Goal: Task Accomplishment & Management: Use online tool/utility

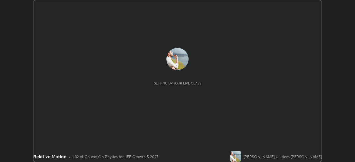
scroll to position [162, 355]
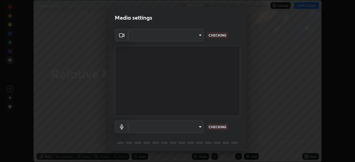
type input "05e465ff83a2709560b00517cc20afcec0d8c6759013130505a18faaf77a7109"
type input "default"
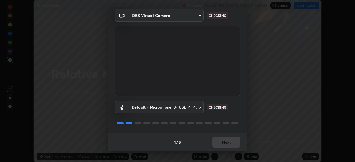
click at [234, 123] on div at bounding box center [235, 123] width 7 height 2
click at [234, 125] on div at bounding box center [177, 123] width 125 height 7
click at [235, 125] on div at bounding box center [177, 123] width 125 height 7
click at [237, 125] on div at bounding box center [177, 123] width 125 height 7
click at [236, 125] on div at bounding box center [177, 123] width 125 height 7
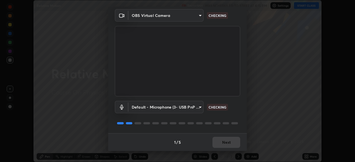
click at [236, 125] on div at bounding box center [177, 123] width 125 height 7
click at [237, 125] on div at bounding box center [177, 123] width 125 height 7
click at [237, 126] on div at bounding box center [177, 123] width 125 height 7
click at [238, 125] on div at bounding box center [177, 123] width 125 height 7
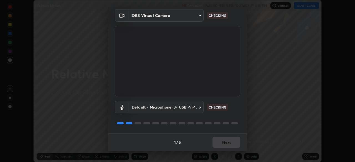
click at [238, 127] on div at bounding box center [177, 123] width 125 height 7
click at [237, 127] on div "Default - Microphone (3- USB PnP Sound Device) (08bb:2902) default CHECKING" at bounding box center [177, 115] width 125 height 37
click at [238, 127] on div "Default - Microphone (3- USB PnP Sound Device) (08bb:2902) default CHECKING" at bounding box center [177, 115] width 125 height 37
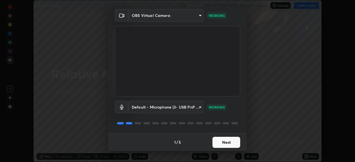
click at [232, 144] on button "Next" at bounding box center [227, 142] width 28 height 11
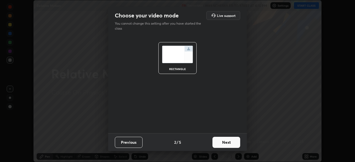
click at [234, 142] on button "Next" at bounding box center [227, 142] width 28 height 11
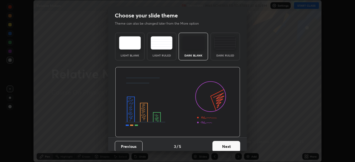
click at [235, 142] on button "Next" at bounding box center [227, 146] width 28 height 11
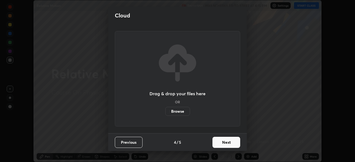
click at [235, 142] on button "Next" at bounding box center [227, 142] width 28 height 11
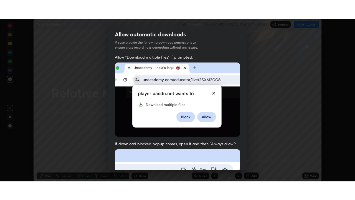
scroll to position [133, 0]
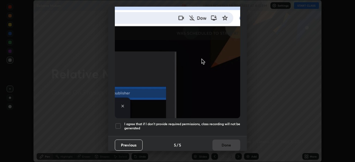
click at [230, 123] on h5 "I agree that if I don't provide required permissions, class recording will not …" at bounding box center [182, 126] width 116 height 9
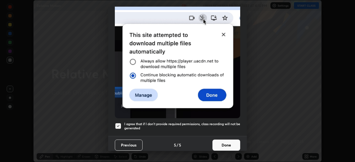
click at [235, 143] on button "Done" at bounding box center [227, 145] width 28 height 11
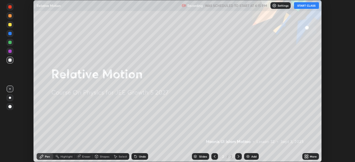
click at [250, 155] on div "Add" at bounding box center [251, 157] width 15 height 7
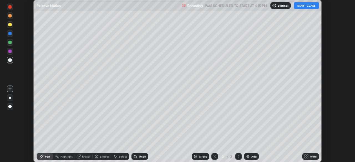
click at [309, 157] on div "More" at bounding box center [311, 157] width 17 height 7
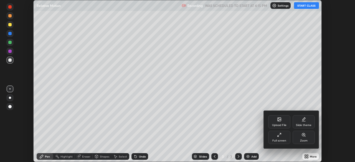
click at [283, 137] on div "Full screen" at bounding box center [279, 137] width 22 height 13
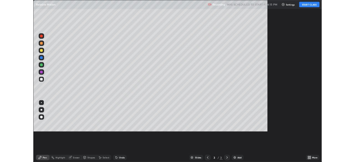
scroll to position [200, 355]
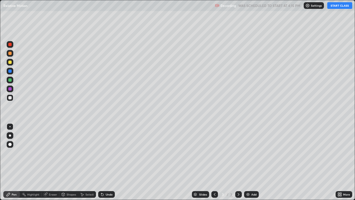
click at [338, 5] on button "START CLASS" at bounding box center [340, 5] width 25 height 7
click at [9, 88] on div at bounding box center [9, 88] width 3 height 3
click at [0, 162] on div "Setting up your live class" at bounding box center [177, 100] width 355 height 200
click at [0, 132] on div "Setting up your live class" at bounding box center [177, 100] width 355 height 200
click at [9, 97] on div at bounding box center [9, 97] width 3 height 3
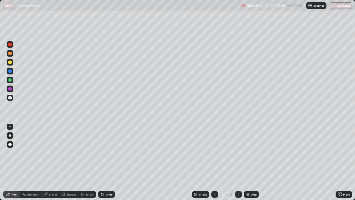
click at [10, 80] on div at bounding box center [9, 79] width 3 height 3
click at [10, 89] on div at bounding box center [9, 88] width 3 height 3
click at [10, 98] on div at bounding box center [9, 97] width 3 height 3
click at [8, 71] on div at bounding box center [10, 71] width 7 height 7
click at [10, 98] on div at bounding box center [9, 97] width 3 height 3
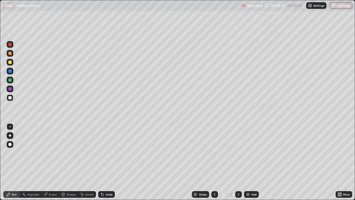
click at [11, 81] on div at bounding box center [9, 79] width 3 height 3
click at [108, 162] on div "Undo" at bounding box center [109, 194] width 7 height 3
click at [106, 162] on div "Undo" at bounding box center [109, 194] width 7 height 3
click at [252, 162] on div "Add" at bounding box center [254, 194] width 5 height 3
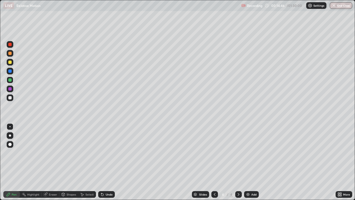
click at [11, 71] on div at bounding box center [9, 70] width 3 height 3
click at [109, 162] on div "Undo" at bounding box center [109, 194] width 7 height 3
click at [252, 162] on div "Add" at bounding box center [254, 194] width 5 height 3
click at [10, 80] on div at bounding box center [9, 79] width 3 height 3
click at [214, 162] on icon at bounding box center [215, 194] width 2 height 3
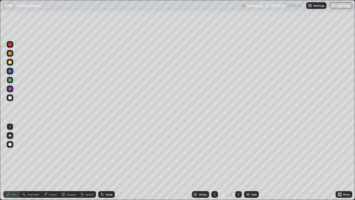
click at [237, 162] on icon at bounding box center [239, 194] width 4 height 4
click at [238, 162] on icon at bounding box center [239, 194] width 4 height 4
click at [247, 162] on img at bounding box center [248, 194] width 4 height 4
click at [10, 99] on div at bounding box center [9, 97] width 3 height 3
click at [11, 89] on div at bounding box center [9, 88] width 3 height 3
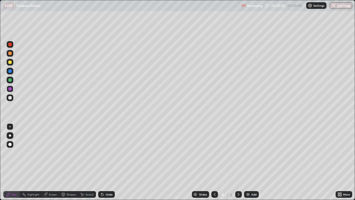
click at [13, 98] on div at bounding box center [10, 97] width 7 height 7
click at [10, 81] on div at bounding box center [9, 79] width 3 height 3
click at [10, 62] on div at bounding box center [9, 62] width 3 height 3
click at [250, 162] on img at bounding box center [248, 194] width 4 height 4
click at [214, 162] on icon at bounding box center [215, 194] width 4 height 4
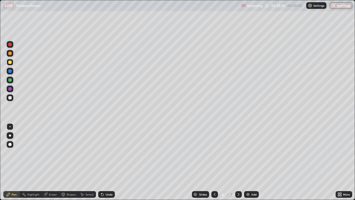
click at [238, 162] on icon at bounding box center [239, 194] width 4 height 4
click at [10, 81] on div at bounding box center [9, 79] width 3 height 3
click at [10, 89] on div at bounding box center [9, 88] width 3 height 3
click at [250, 162] on div "Add" at bounding box center [251, 194] width 15 height 7
click at [10, 79] on div at bounding box center [9, 79] width 3 height 3
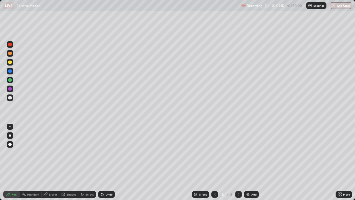
click at [11, 90] on div at bounding box center [9, 88] width 3 height 3
click at [214, 162] on icon at bounding box center [215, 194] width 4 height 4
click at [238, 162] on icon at bounding box center [239, 194] width 4 height 4
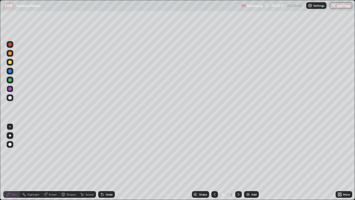
click at [248, 162] on img at bounding box center [248, 194] width 4 height 4
click at [10, 64] on div at bounding box center [10, 62] width 7 height 7
click at [214, 162] on icon at bounding box center [215, 194] width 4 height 4
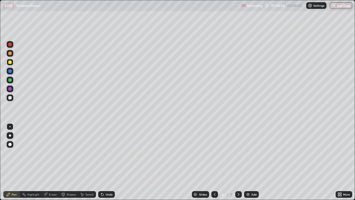
click at [238, 162] on icon at bounding box center [239, 194] width 4 height 4
click at [214, 162] on icon at bounding box center [215, 194] width 4 height 4
click at [215, 162] on icon at bounding box center [215, 194] width 2 height 3
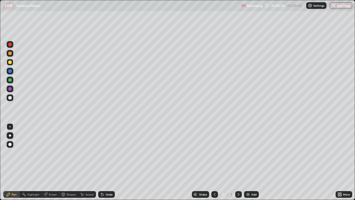
click at [214, 162] on icon at bounding box center [215, 194] width 4 height 4
click at [10, 72] on div at bounding box center [9, 70] width 3 height 3
click at [238, 162] on icon at bounding box center [239, 194] width 4 height 4
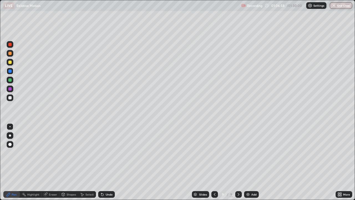
click at [238, 162] on icon at bounding box center [239, 194] width 2 height 3
click at [238, 162] on icon at bounding box center [239, 194] width 4 height 4
click at [250, 162] on img at bounding box center [248, 194] width 4 height 4
click at [214, 162] on icon at bounding box center [214, 194] width 4 height 4
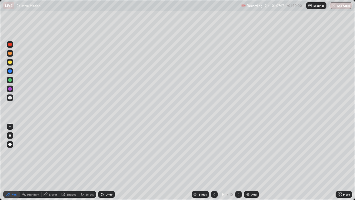
click at [214, 162] on icon at bounding box center [214, 194] width 4 height 4
click at [213, 162] on icon at bounding box center [214, 194] width 4 height 4
click at [214, 162] on icon at bounding box center [214, 194] width 4 height 4
click at [239, 162] on icon at bounding box center [239, 194] width 2 height 3
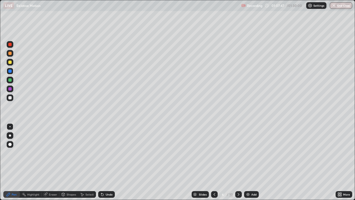
click at [238, 162] on icon at bounding box center [239, 194] width 4 height 4
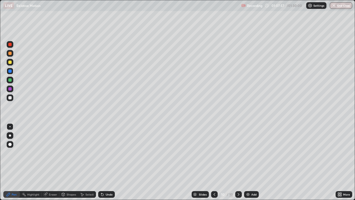
click at [10, 97] on div at bounding box center [9, 97] width 3 height 3
click at [248, 162] on img at bounding box center [248, 194] width 4 height 4
click at [10, 80] on div at bounding box center [9, 79] width 3 height 3
click at [213, 162] on icon at bounding box center [215, 194] width 4 height 4
click at [237, 162] on icon at bounding box center [239, 194] width 4 height 4
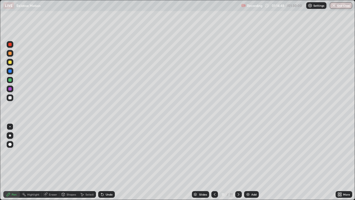
click at [248, 162] on img at bounding box center [248, 194] width 4 height 4
click at [214, 162] on icon at bounding box center [215, 194] width 4 height 4
click at [238, 162] on icon at bounding box center [239, 194] width 4 height 4
click at [215, 162] on icon at bounding box center [215, 194] width 4 height 4
click at [238, 162] on icon at bounding box center [239, 194] width 4 height 4
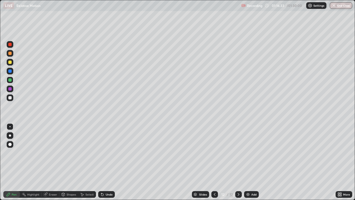
click at [11, 96] on div at bounding box center [10, 97] width 7 height 7
click at [251, 162] on div "Add" at bounding box center [251, 194] width 15 height 7
click at [10, 89] on div at bounding box center [9, 88] width 3 height 3
click at [106, 162] on div "Undo" at bounding box center [109, 194] width 7 height 3
click at [215, 162] on icon at bounding box center [215, 194] width 2 height 3
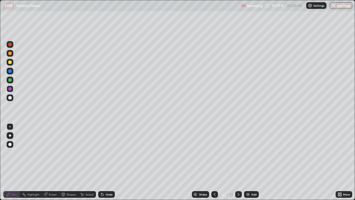
click at [214, 162] on icon at bounding box center [215, 194] width 4 height 4
click at [215, 162] on icon at bounding box center [215, 194] width 4 height 4
click at [238, 162] on icon at bounding box center [239, 194] width 2 height 3
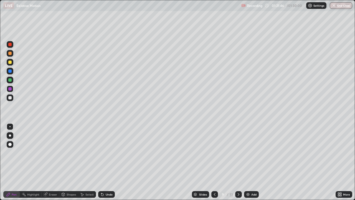
click at [238, 162] on icon at bounding box center [239, 194] width 4 height 4
click at [214, 162] on icon at bounding box center [215, 194] width 4 height 4
click at [238, 162] on icon at bounding box center [239, 194] width 2 height 3
click at [237, 162] on icon at bounding box center [239, 194] width 4 height 4
click at [238, 162] on icon at bounding box center [239, 194] width 4 height 4
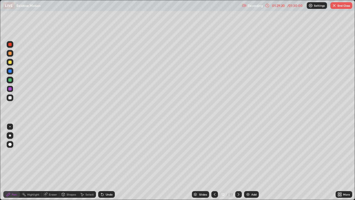
click at [238, 162] on icon at bounding box center [239, 194] width 4 height 4
click at [216, 162] on icon at bounding box center [215, 194] width 4 height 4
click at [239, 162] on icon at bounding box center [239, 194] width 4 height 4
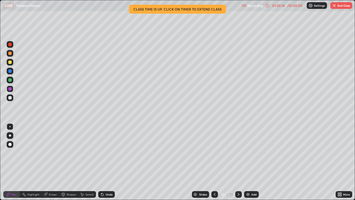
click at [340, 6] on button "End Class" at bounding box center [342, 5] width 22 height 7
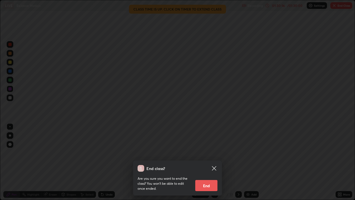
click at [208, 162] on button "End" at bounding box center [206, 185] width 22 height 11
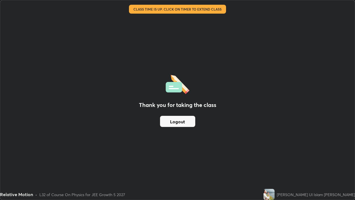
click at [191, 123] on button "Logout" at bounding box center [177, 121] width 35 height 11
click at [187, 119] on button "Logout" at bounding box center [177, 121] width 35 height 11
click at [187, 121] on button "Logout" at bounding box center [177, 121] width 35 height 11
click at [187, 123] on button "Logout" at bounding box center [177, 121] width 35 height 11
click at [188, 122] on button "Logout" at bounding box center [177, 121] width 35 height 11
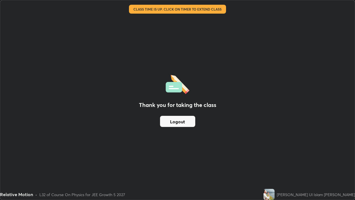
click at [189, 123] on button "Logout" at bounding box center [177, 121] width 35 height 11
click at [179, 121] on button "Logout" at bounding box center [177, 121] width 35 height 11
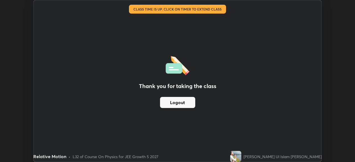
scroll to position [27600, 27407]
click at [187, 103] on button "Logout" at bounding box center [177, 102] width 35 height 11
